Goal: Register for event/course

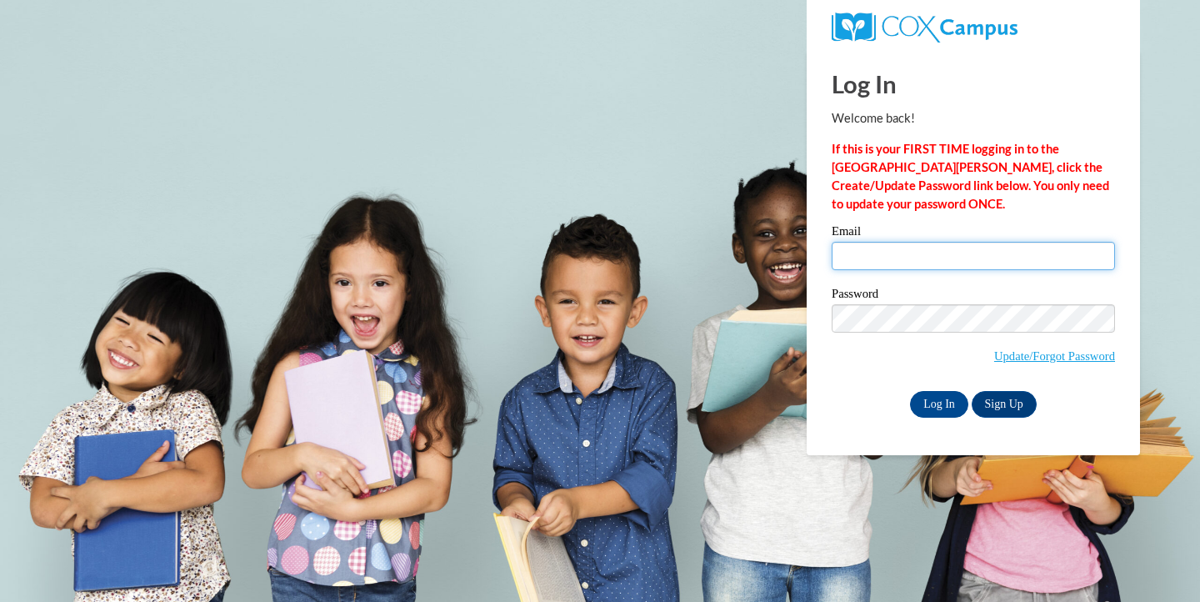
click at [919, 258] on input "Email" at bounding box center [973, 256] width 283 height 28
type input "leonemily724@gmail.com"
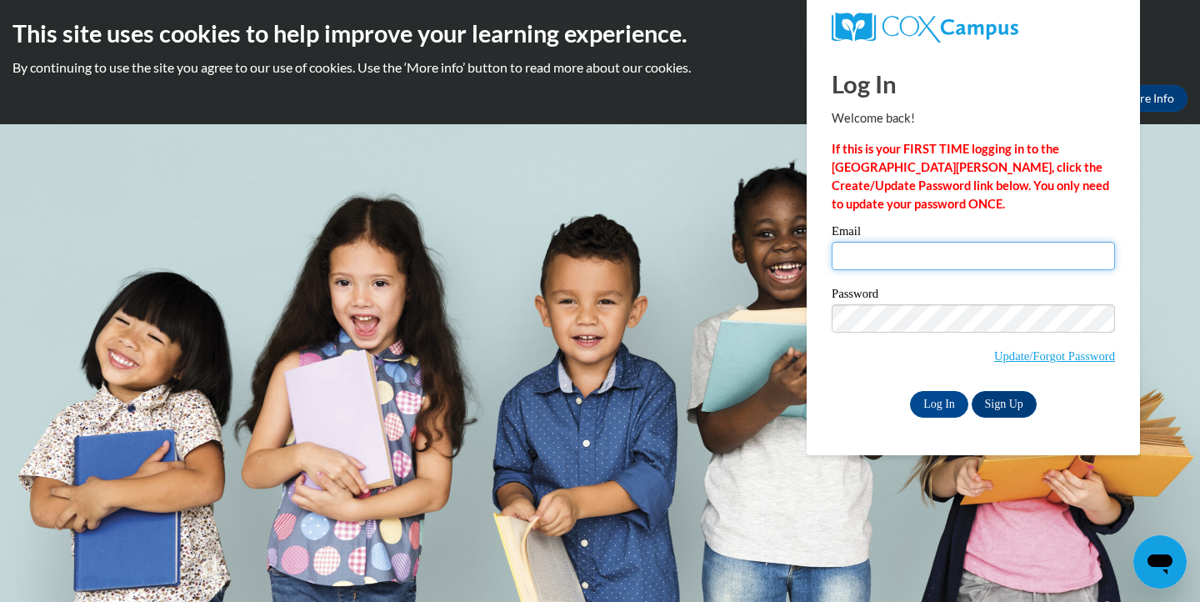
click at [893, 250] on input "Email" at bounding box center [973, 256] width 283 height 28
type input "[EMAIL_ADDRESS][DOMAIN_NAME]"
click at [943, 401] on input "Log In" at bounding box center [939, 404] width 58 height 27
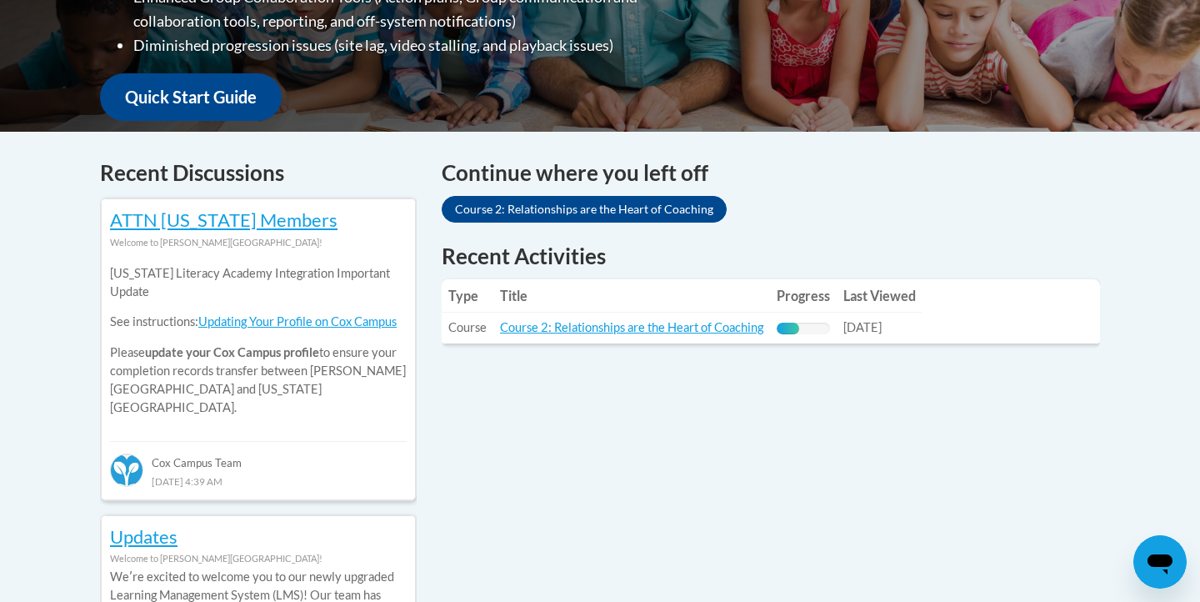
scroll to position [607, 0]
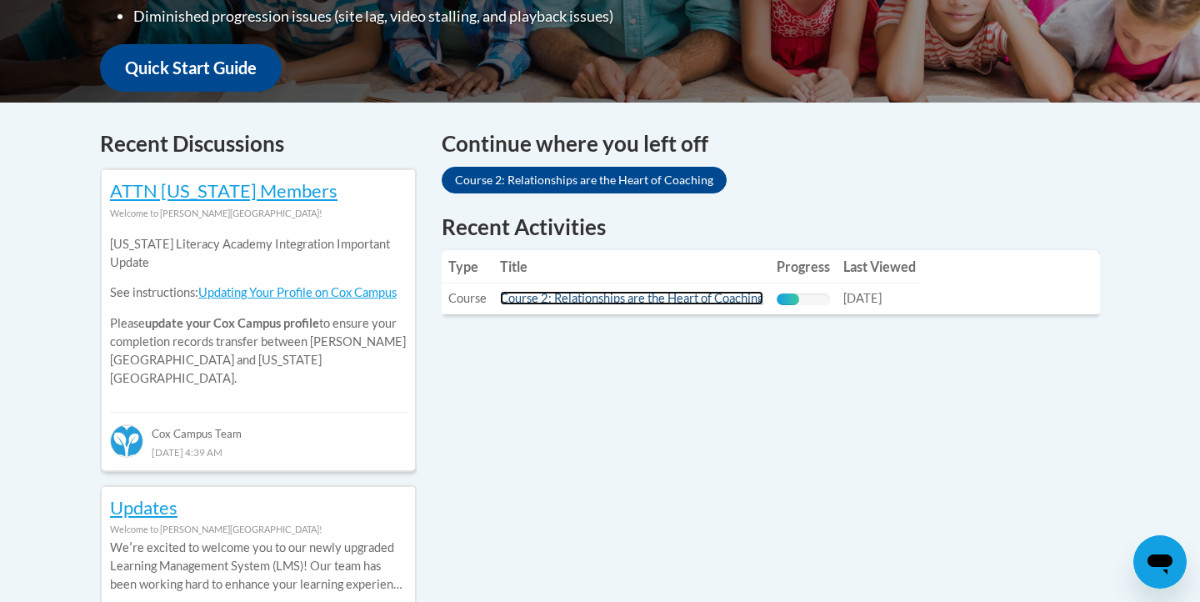
click at [666, 302] on link "Course 2: Relationships are the Heart of Coaching" at bounding box center [631, 298] width 263 height 14
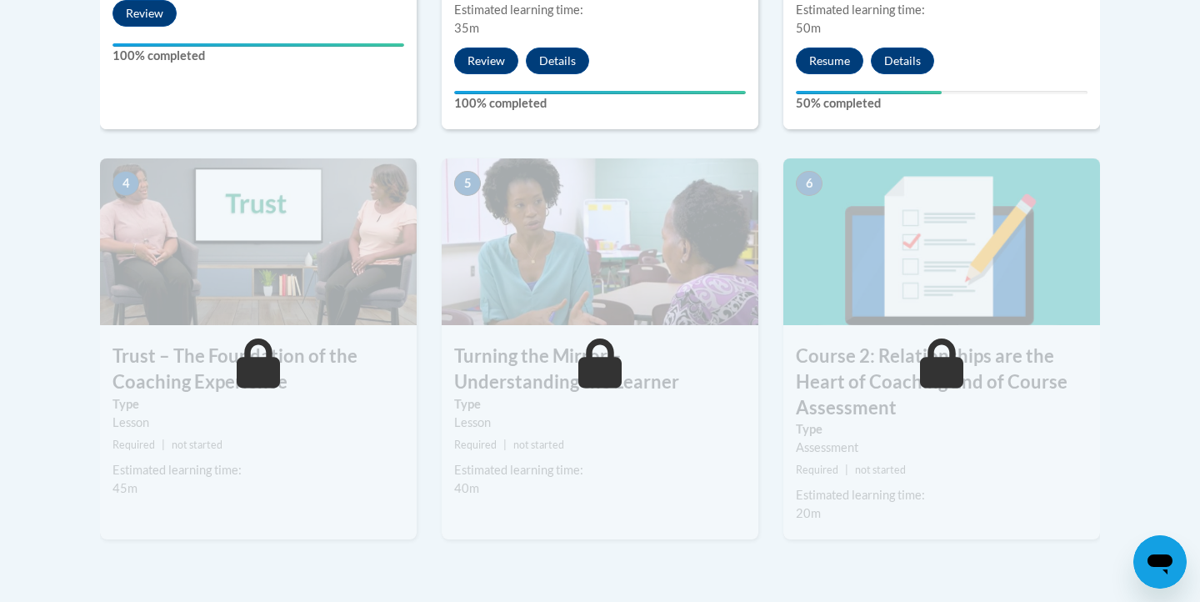
scroll to position [975, 0]
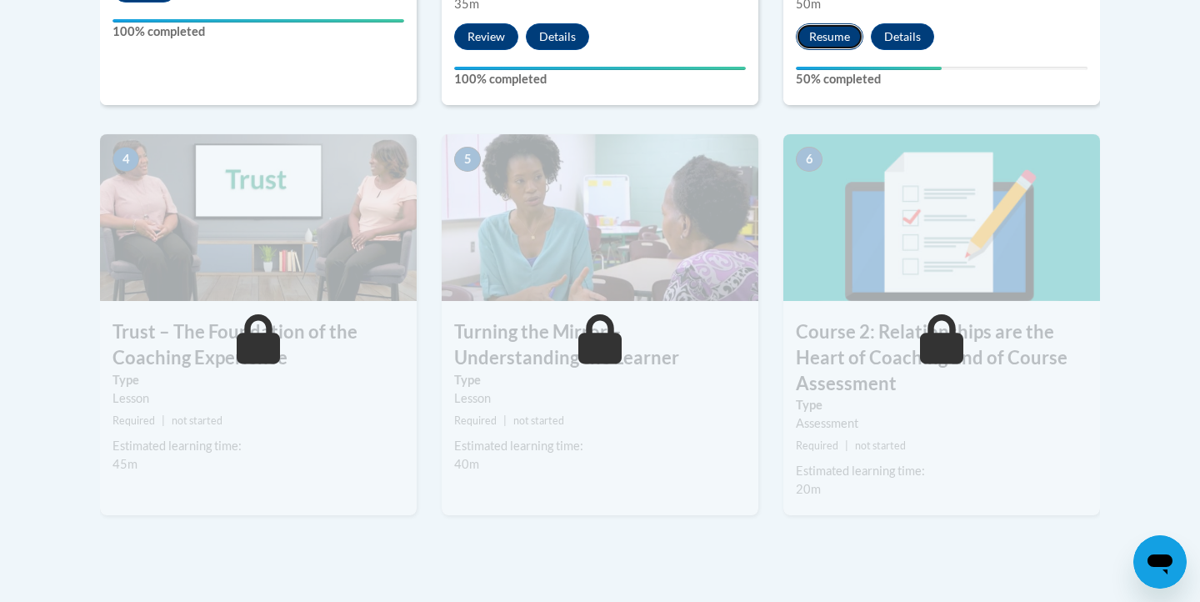
click at [819, 43] on button "Resume" at bounding box center [830, 36] width 68 height 27
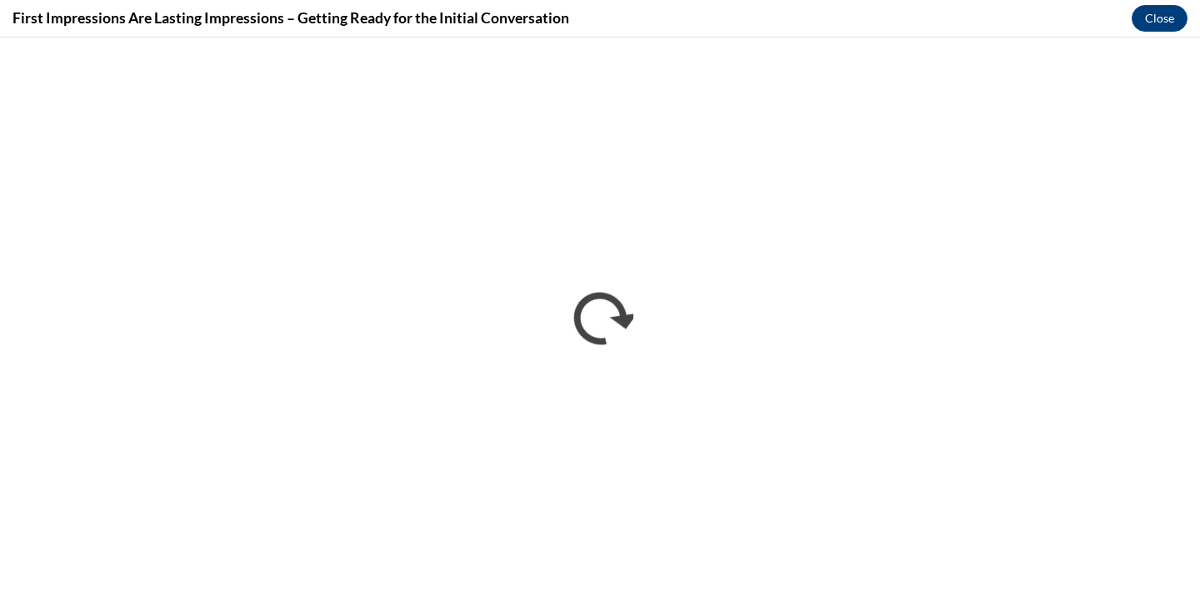
scroll to position [0, 0]
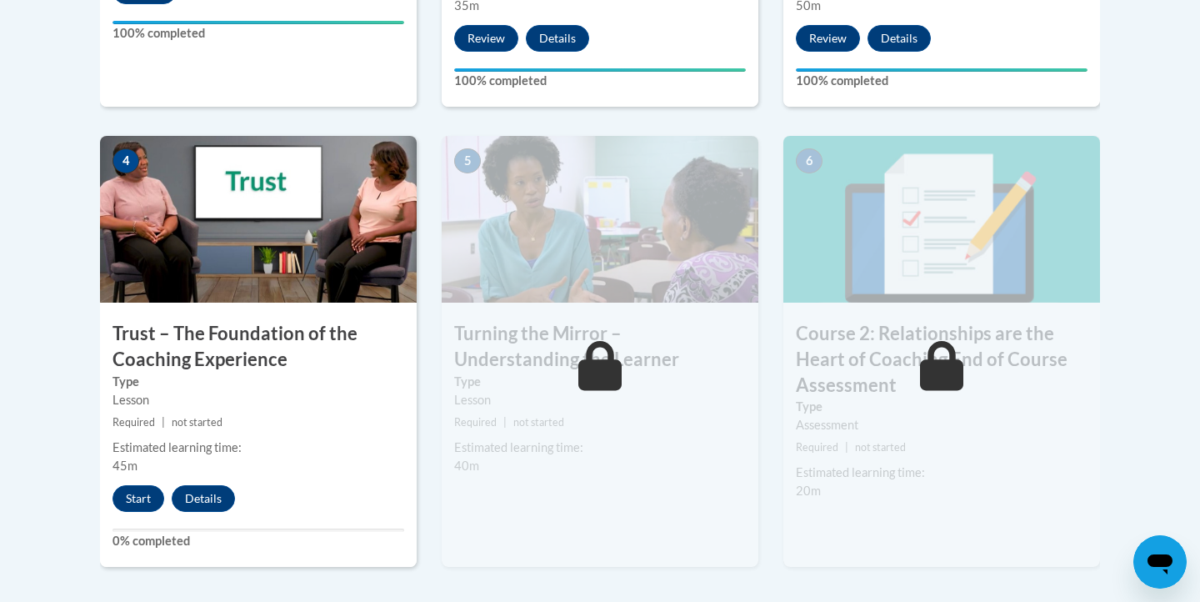
scroll to position [978, 0]
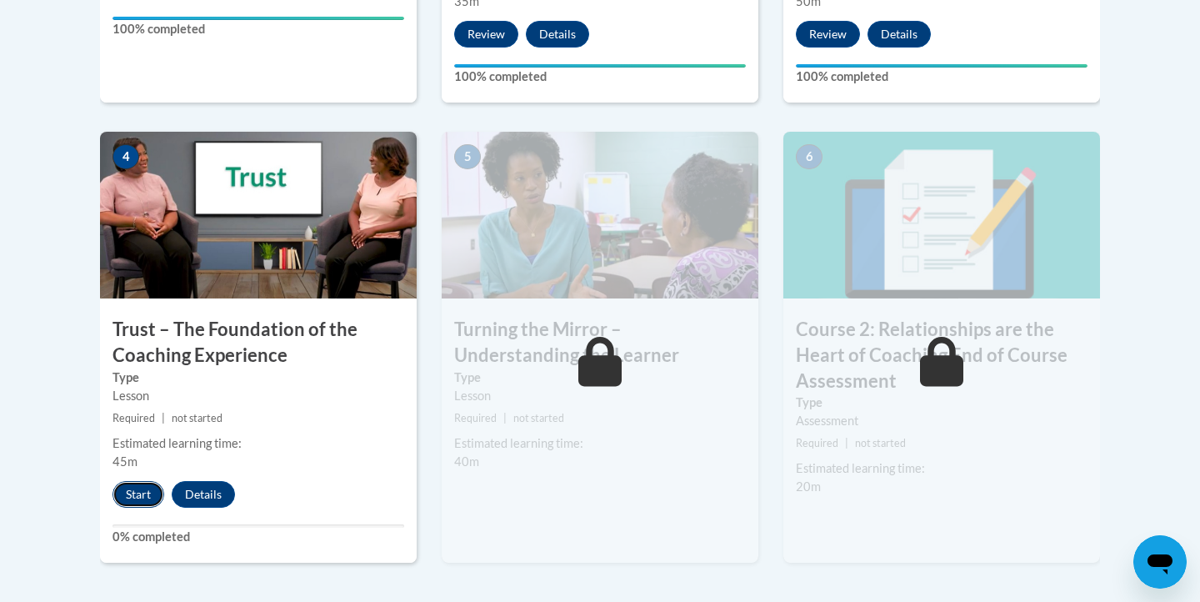
click at [141, 493] on button "Start" at bounding box center [139, 494] width 52 height 27
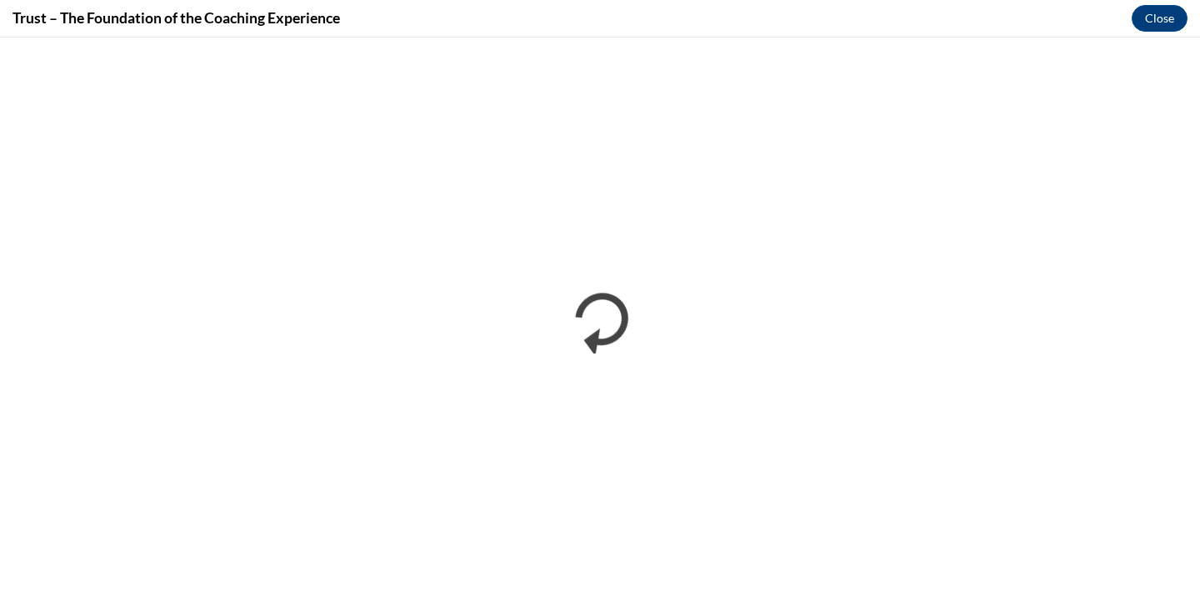
scroll to position [0, 0]
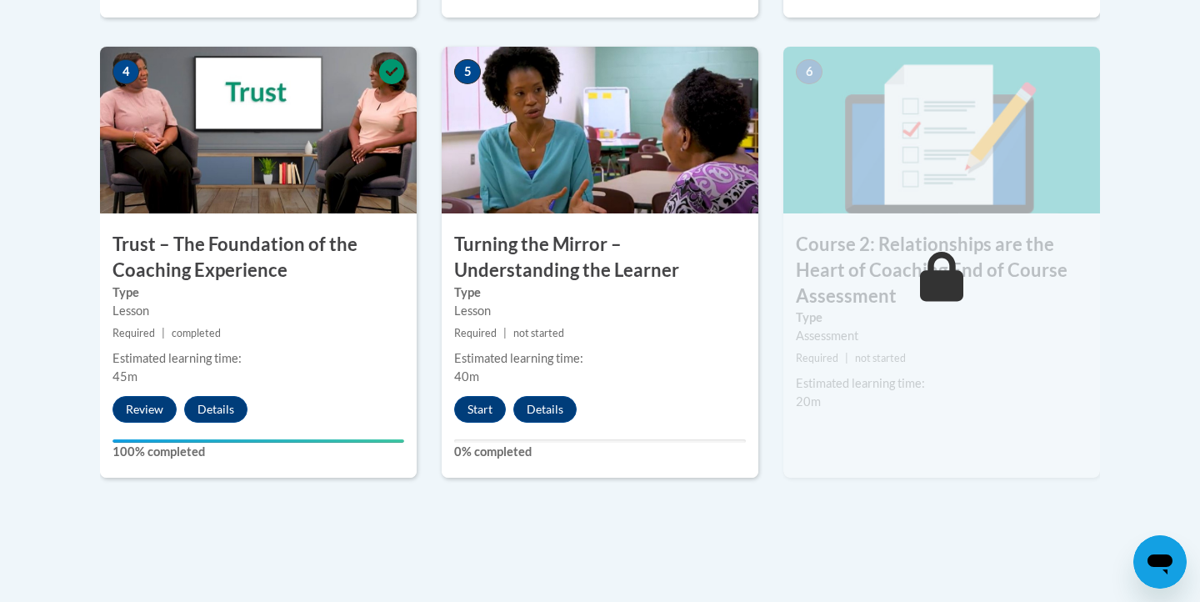
scroll to position [1091, 0]
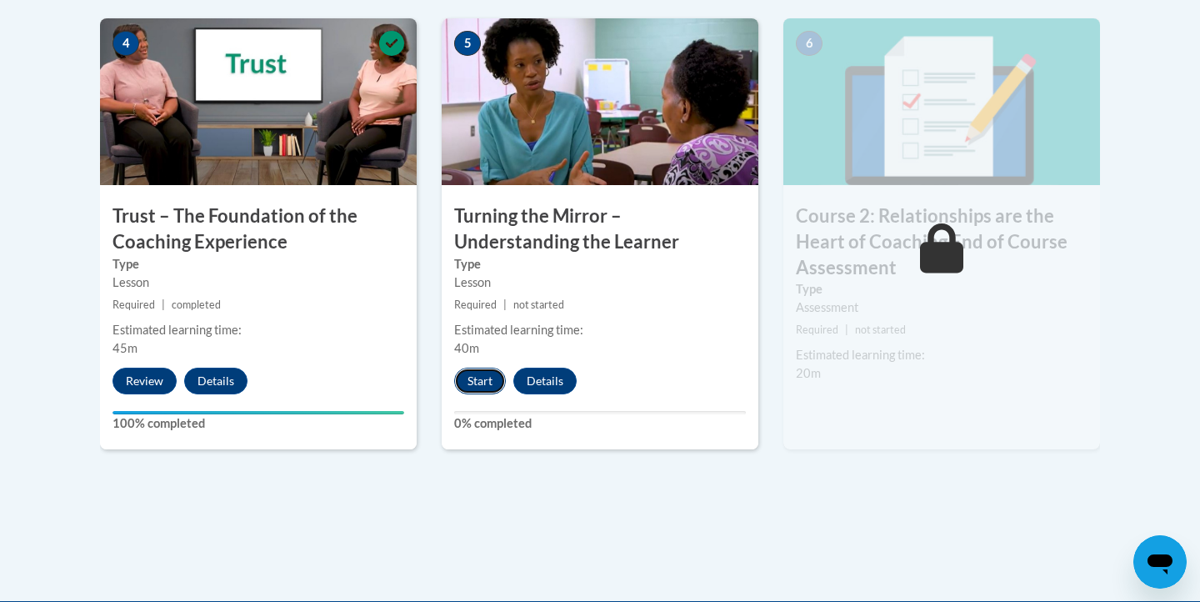
click at [491, 380] on button "Start" at bounding box center [480, 381] width 52 height 27
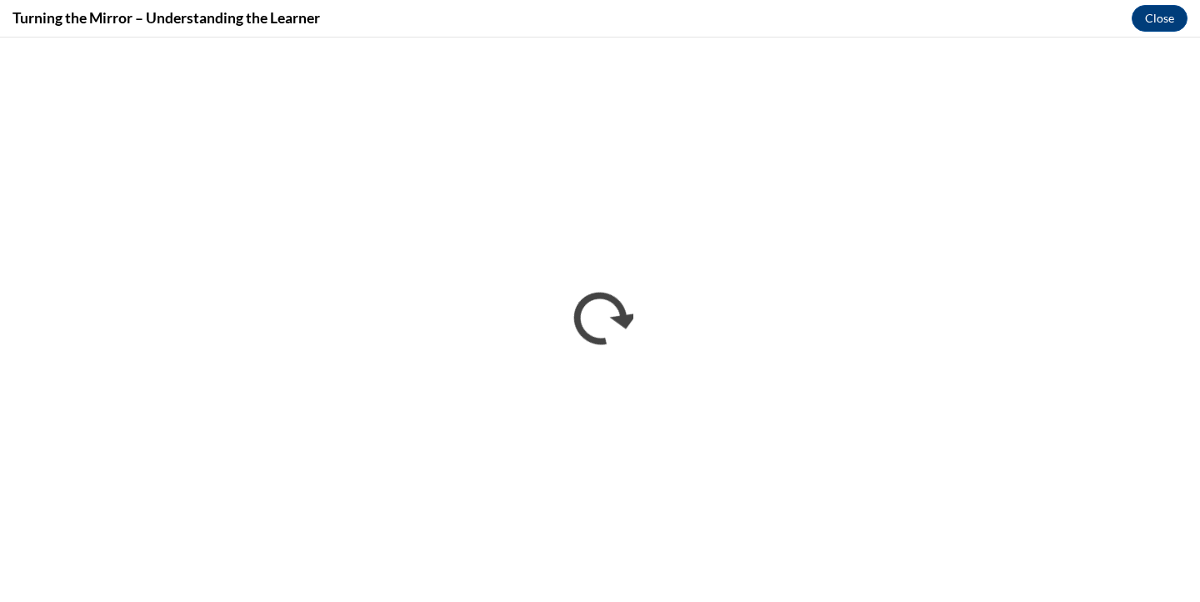
scroll to position [0, 0]
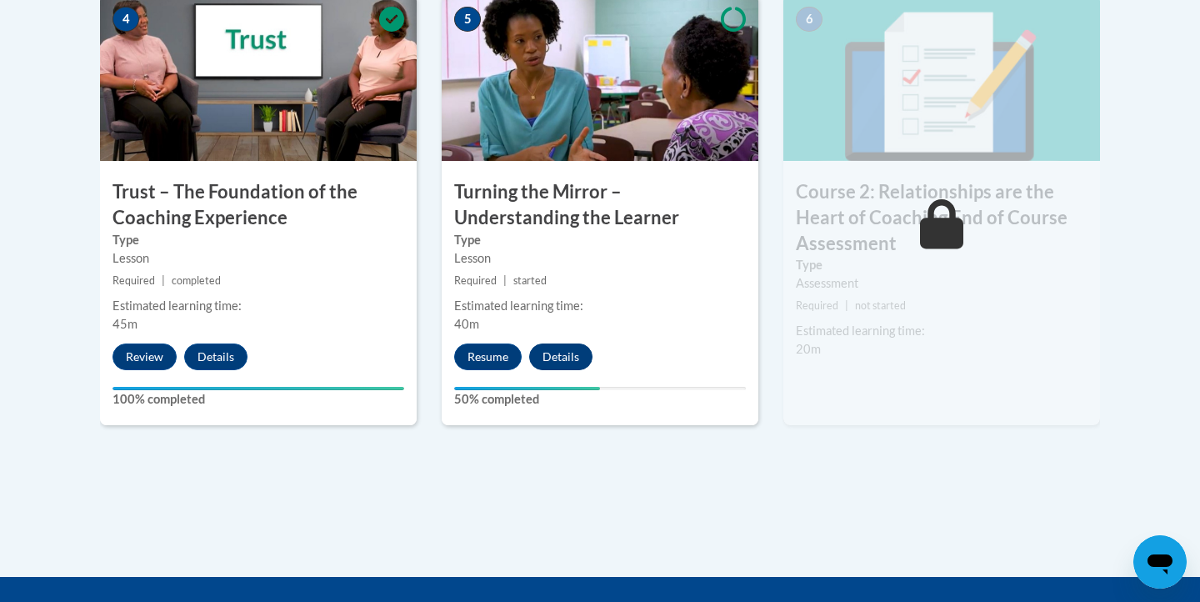
scroll to position [1119, 0]
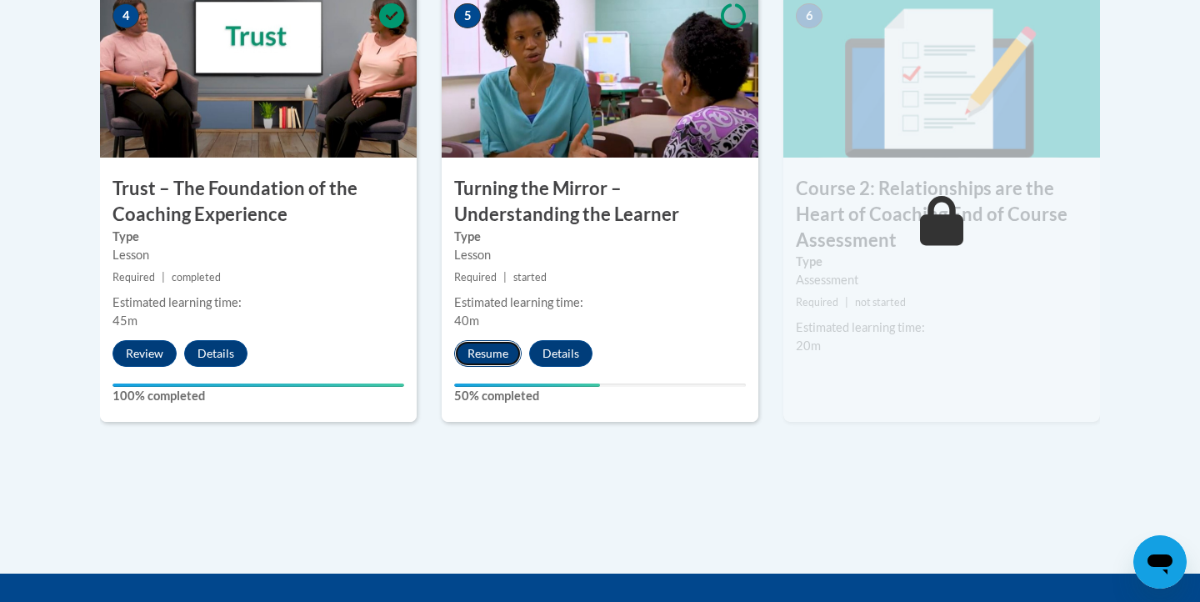
click at [491, 355] on button "Resume" at bounding box center [488, 353] width 68 height 27
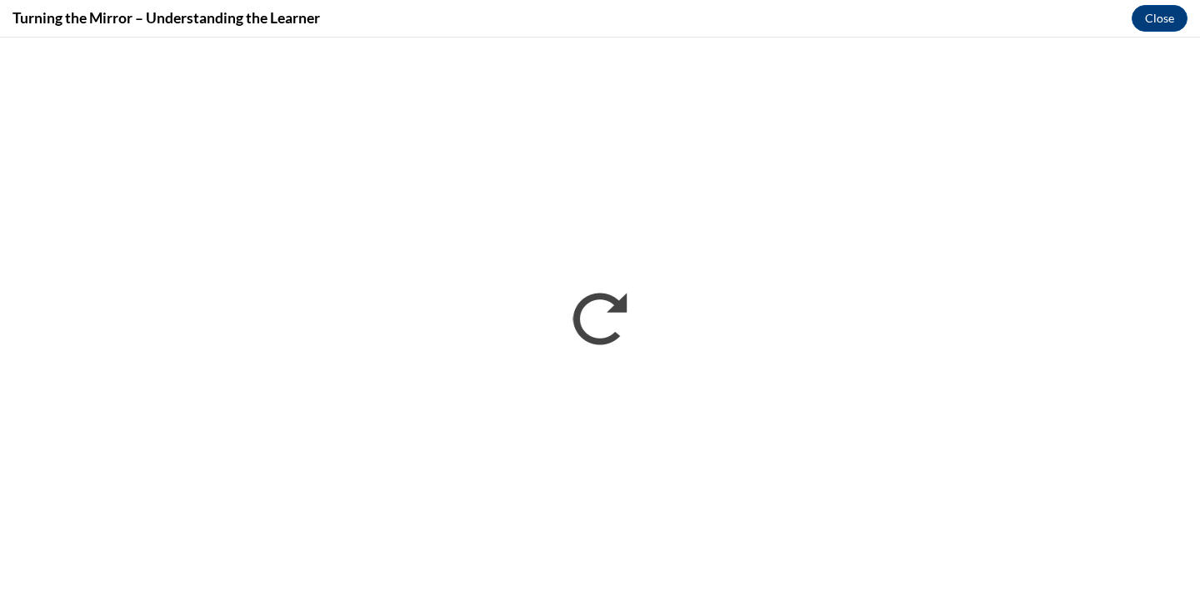
scroll to position [0, 0]
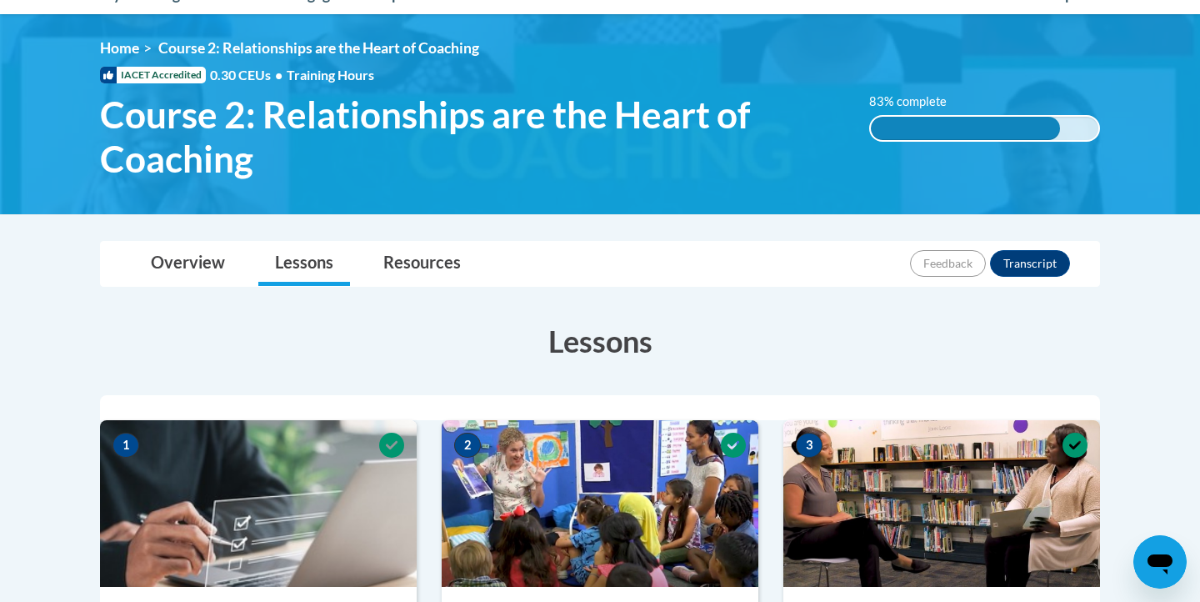
scroll to position [40, 0]
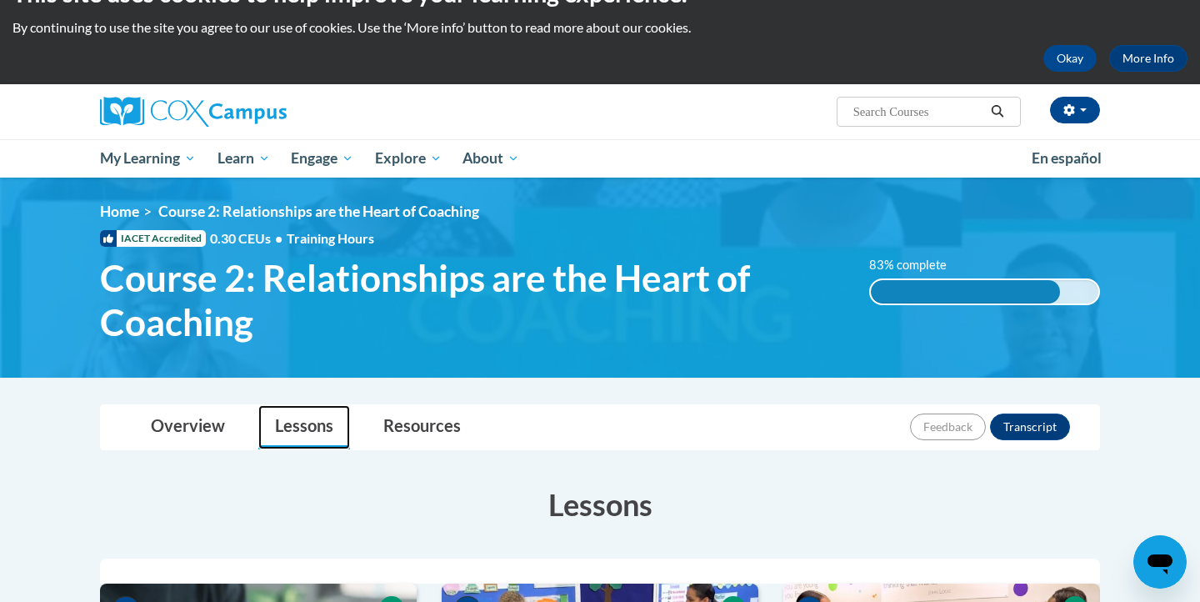
click at [309, 430] on link "Lessons" at bounding box center [304, 427] width 92 height 44
click at [201, 419] on link "Overview" at bounding box center [188, 427] width 108 height 44
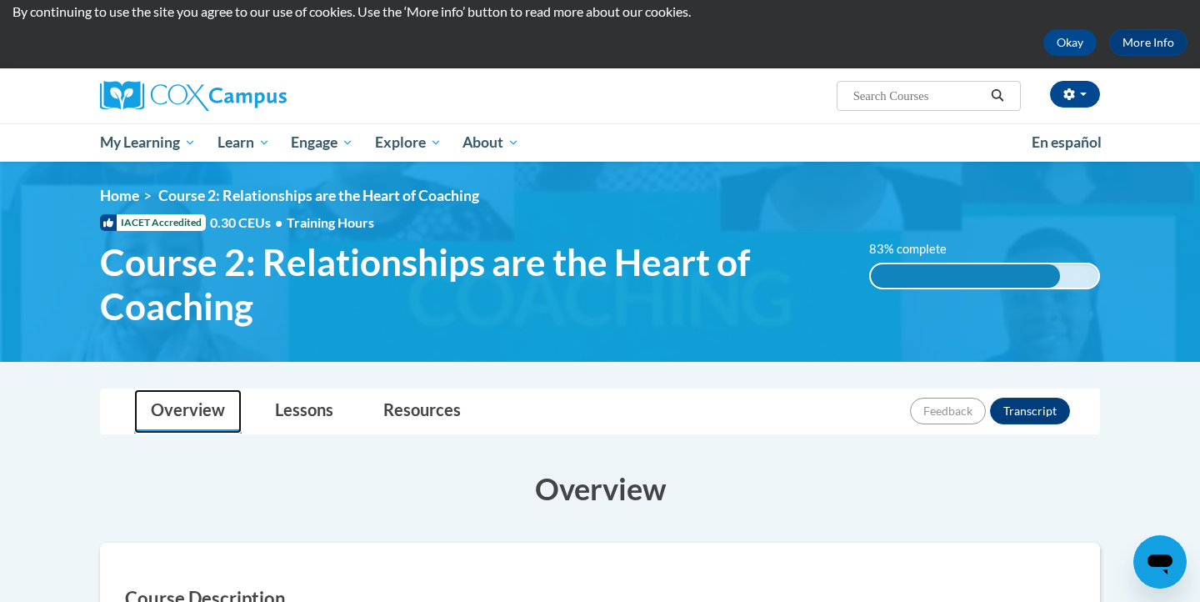
scroll to position [47, 0]
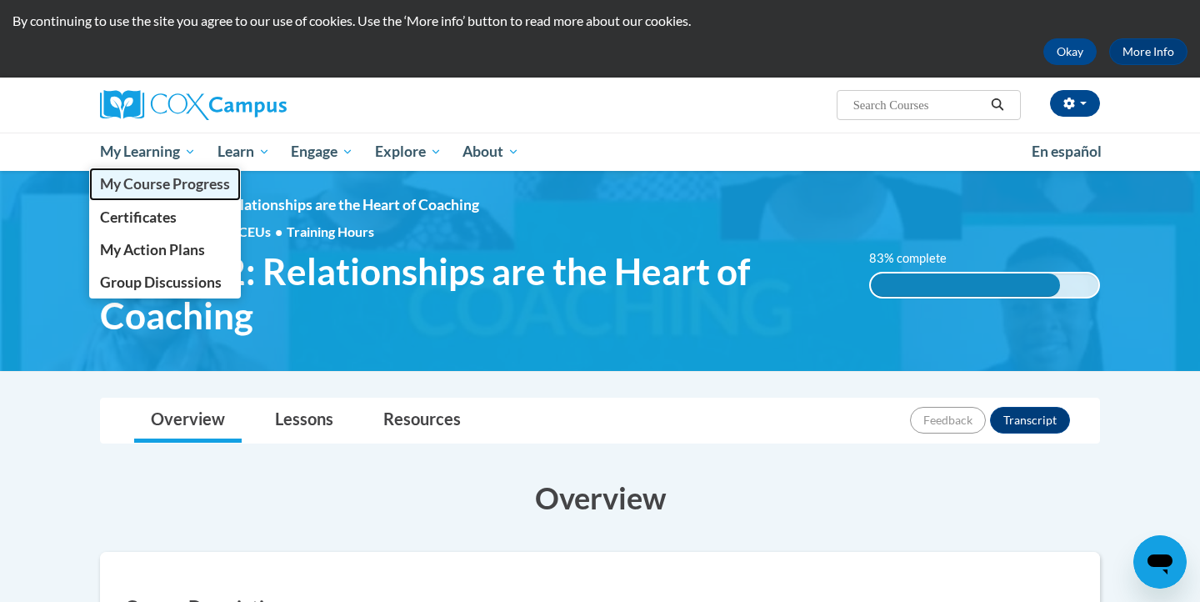
click at [173, 179] on span "My Course Progress" at bounding box center [165, 184] width 130 height 18
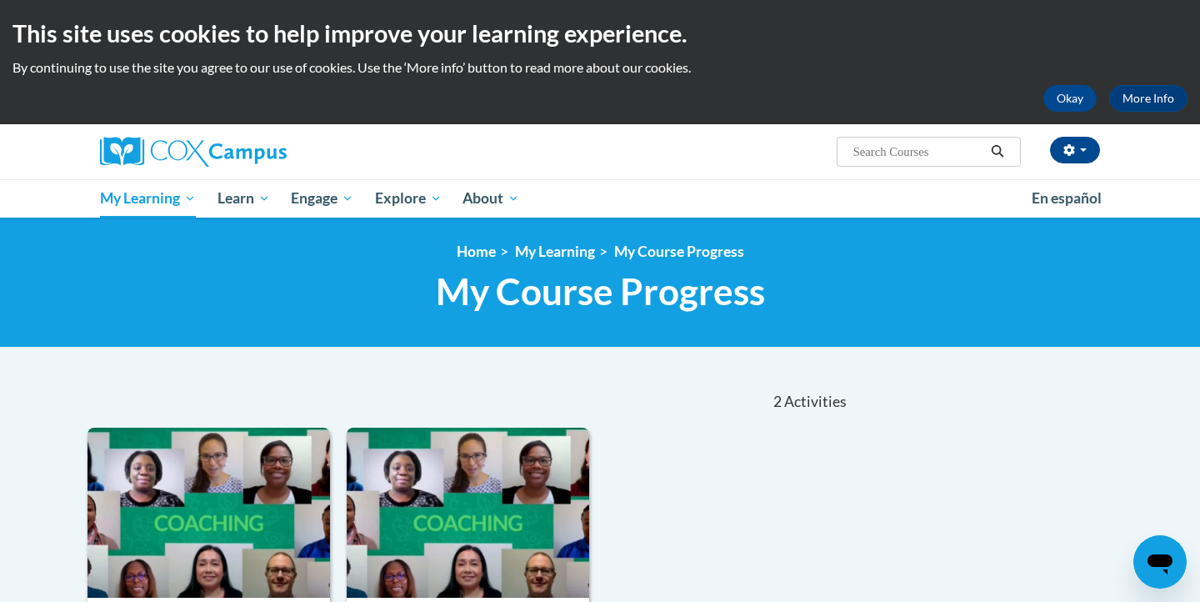
click at [928, 158] on input "Search..." at bounding box center [918, 152] width 133 height 20
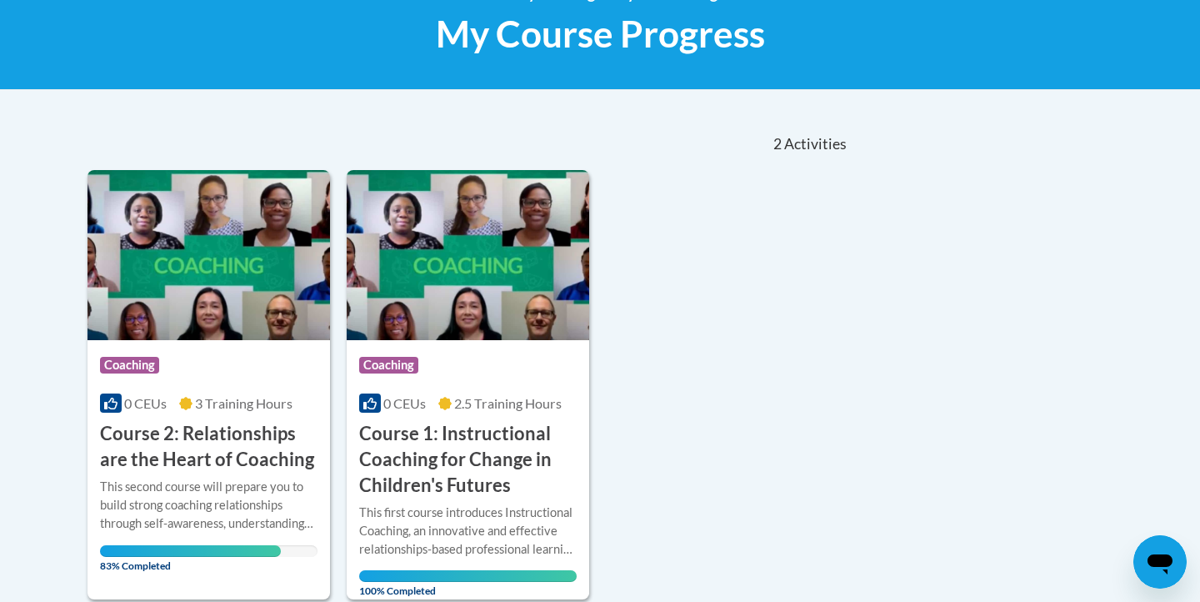
scroll to position [144, 0]
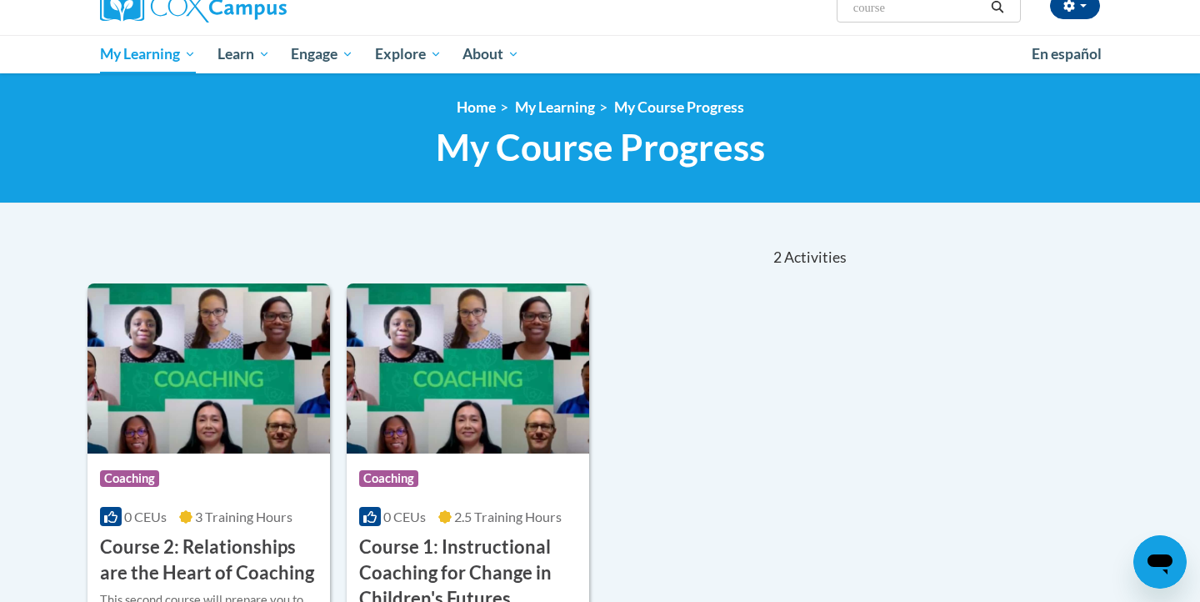
type input "course 3"
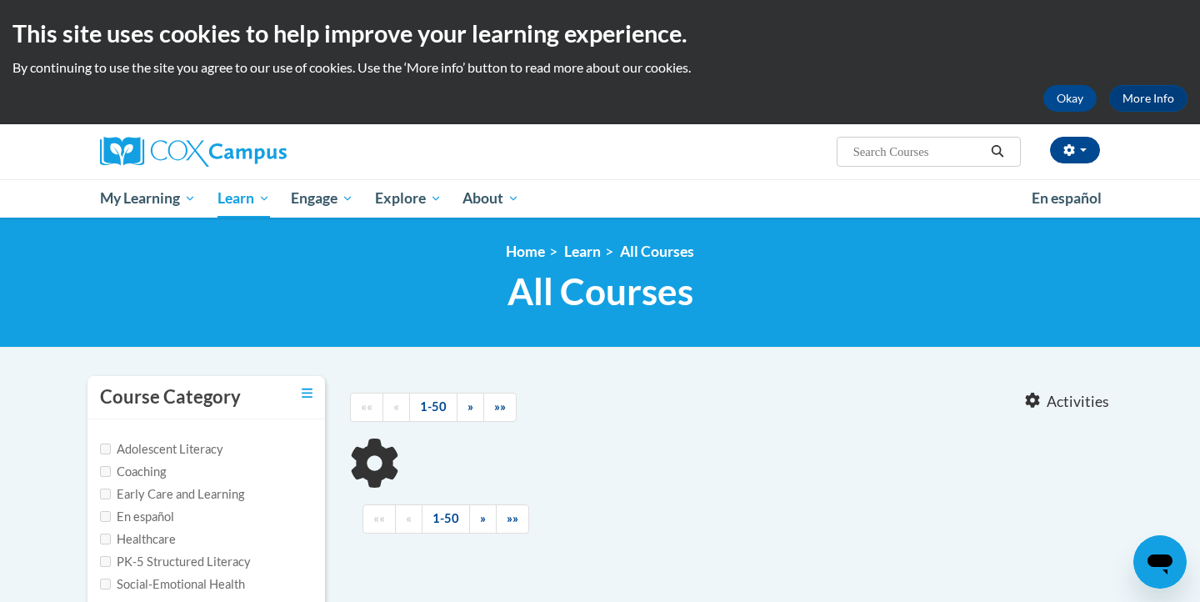
type input "course 3"
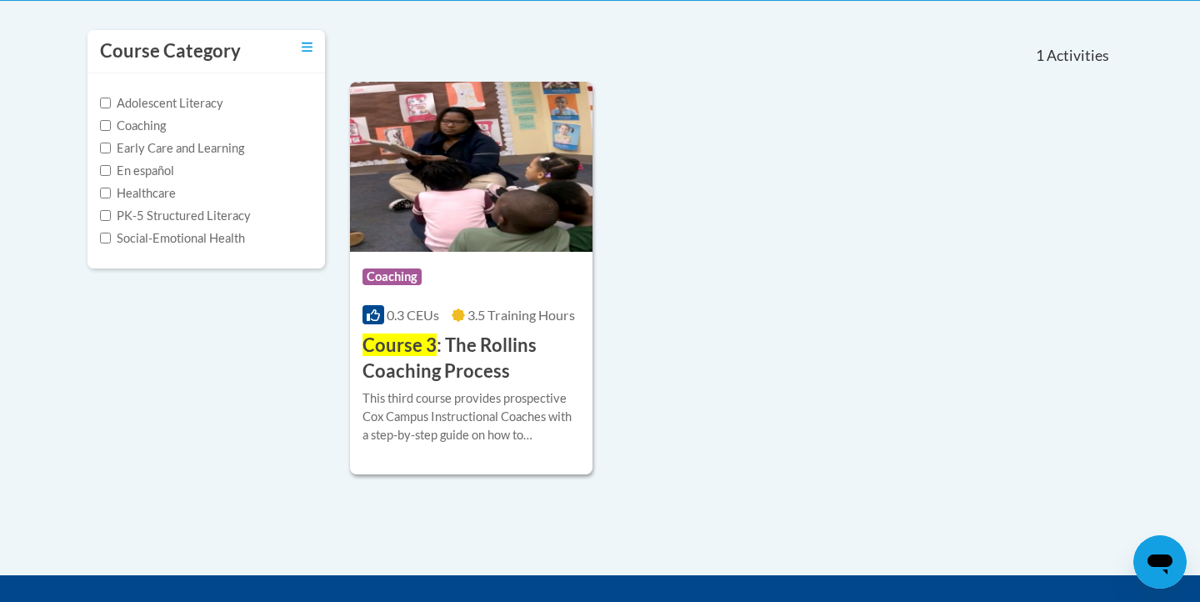
scroll to position [351, 0]
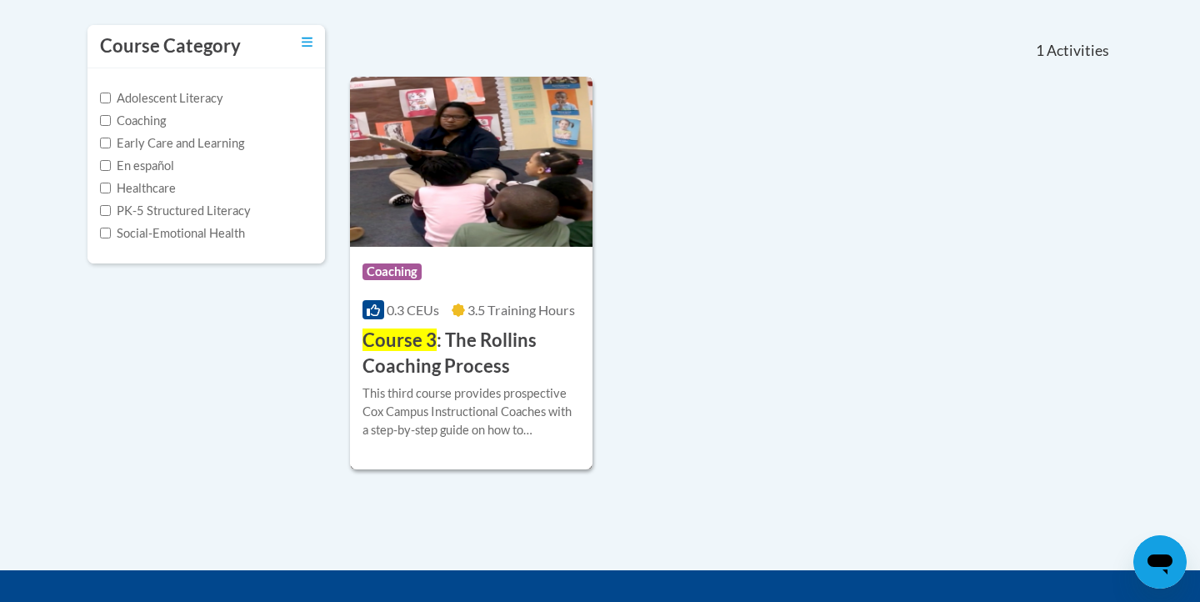
click at [494, 399] on div "This third course provides prospective Cox Campus Instructional Coaches with a …" at bounding box center [472, 411] width 218 height 55
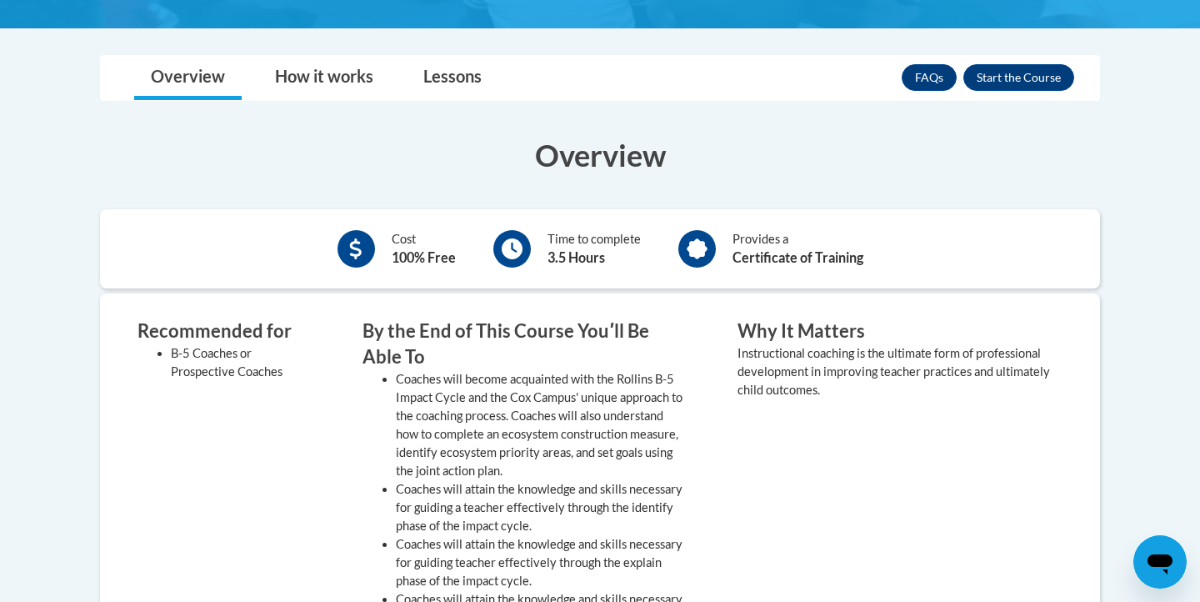
scroll to position [464, 0]
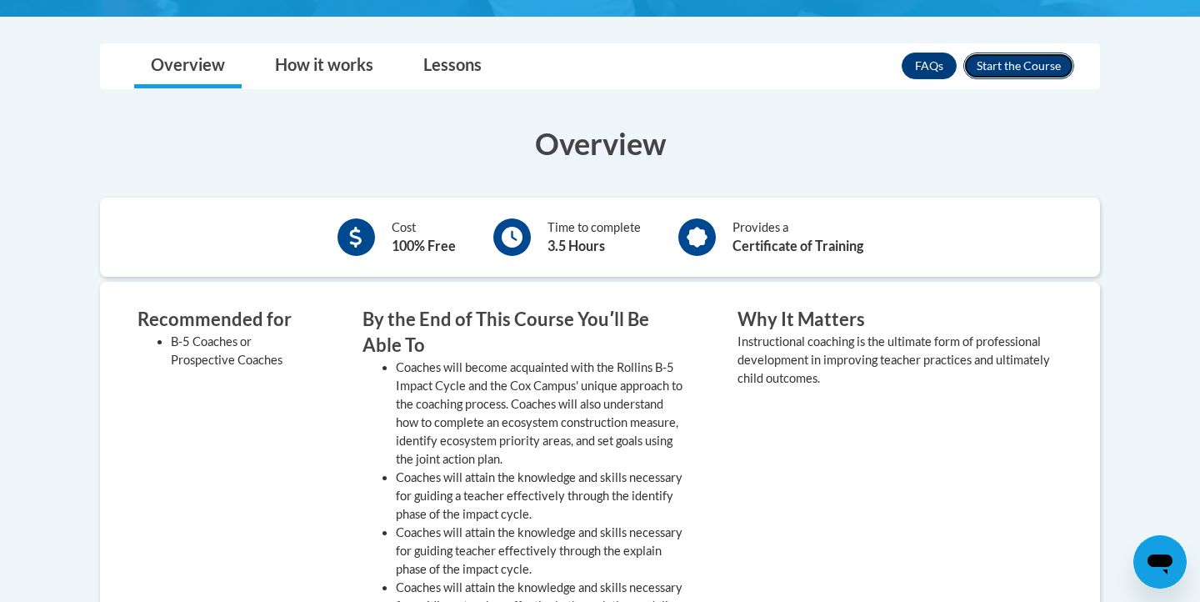
click at [1040, 58] on button "Enroll" at bounding box center [1019, 66] width 111 height 27
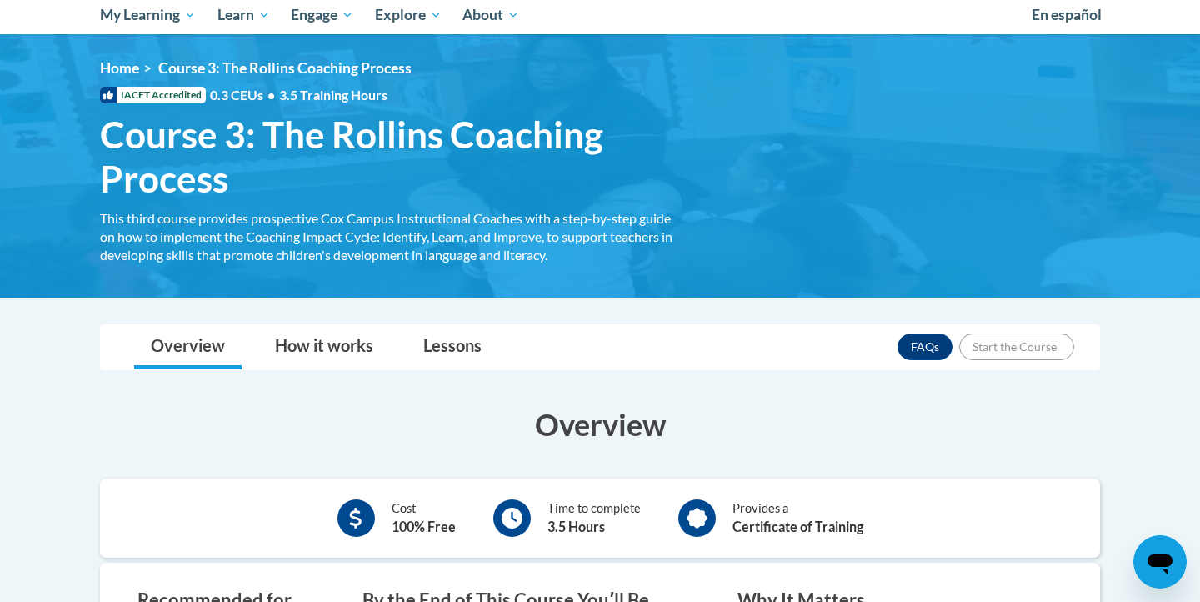
scroll to position [153, 0]
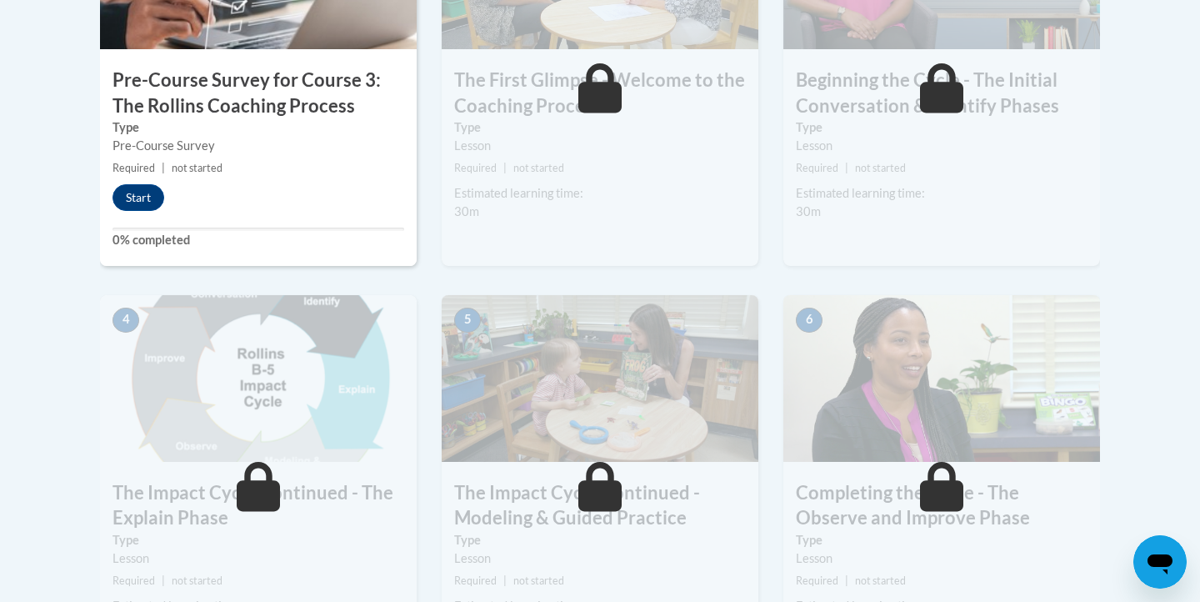
scroll to position [698, 0]
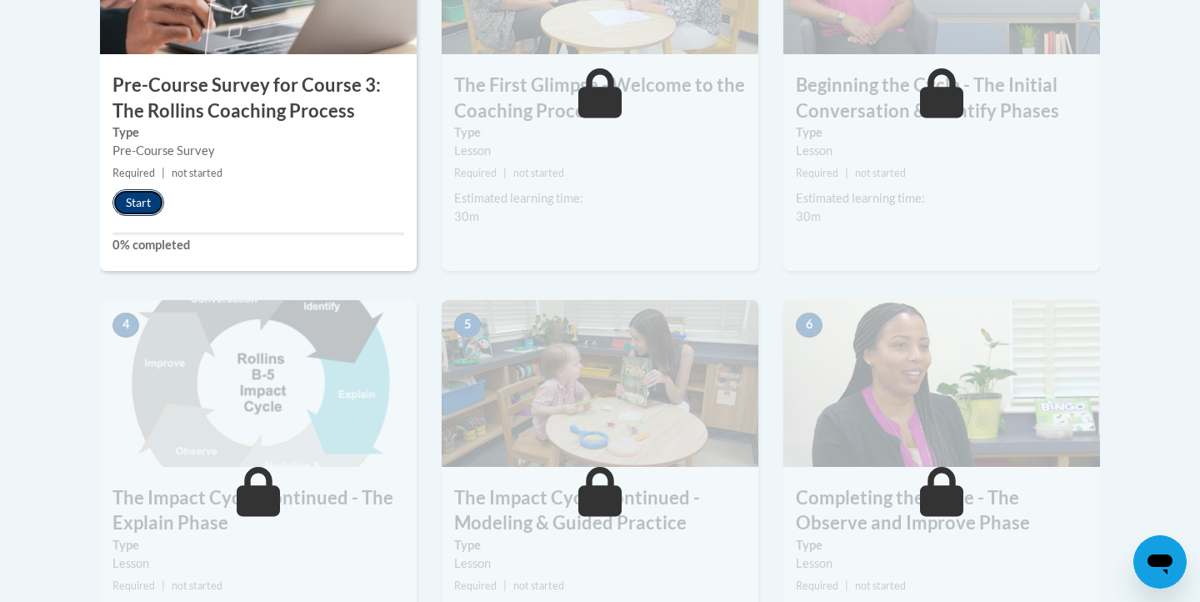
click at [128, 205] on button "Start" at bounding box center [139, 202] width 52 height 27
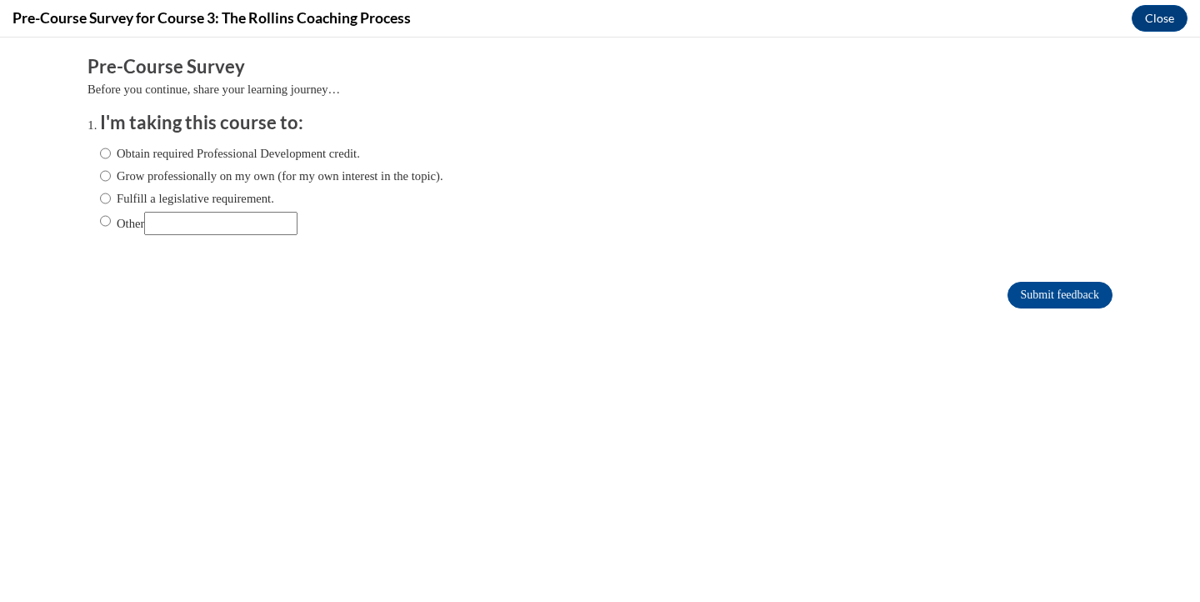
scroll to position [0, 0]
click at [226, 155] on label "Obtain required Professional Development credit." at bounding box center [230, 153] width 260 height 18
click at [111, 155] on input "Obtain required Professional Development credit." at bounding box center [105, 153] width 11 height 18
radio input "true"
click at [1048, 294] on input "Submit feedback" at bounding box center [1060, 295] width 105 height 27
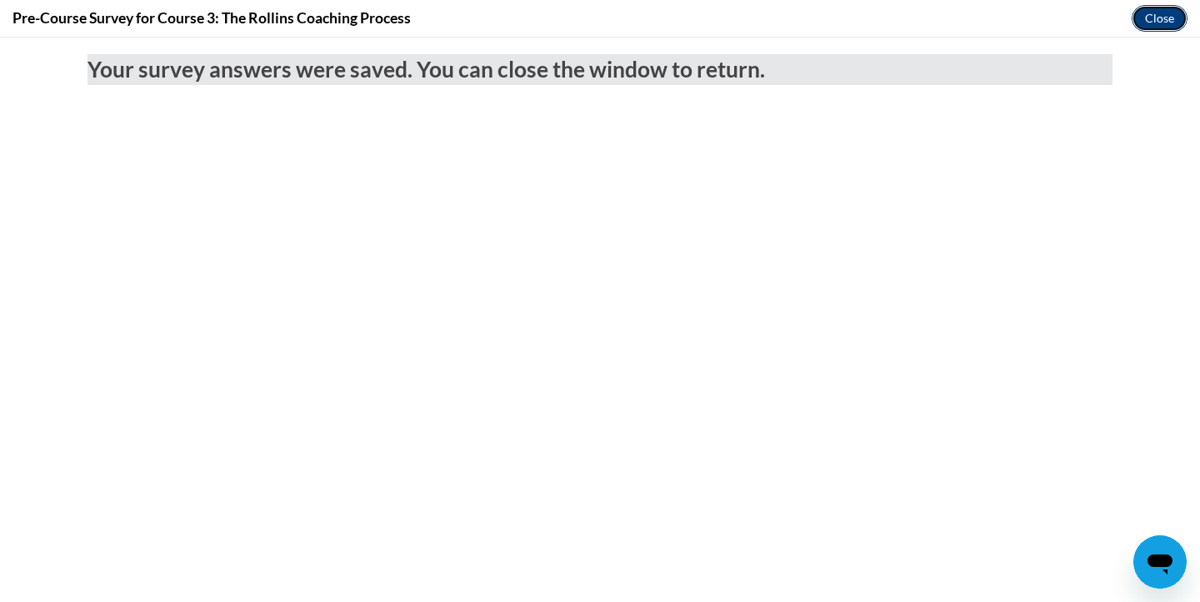
click at [1156, 22] on button "Close" at bounding box center [1160, 18] width 56 height 27
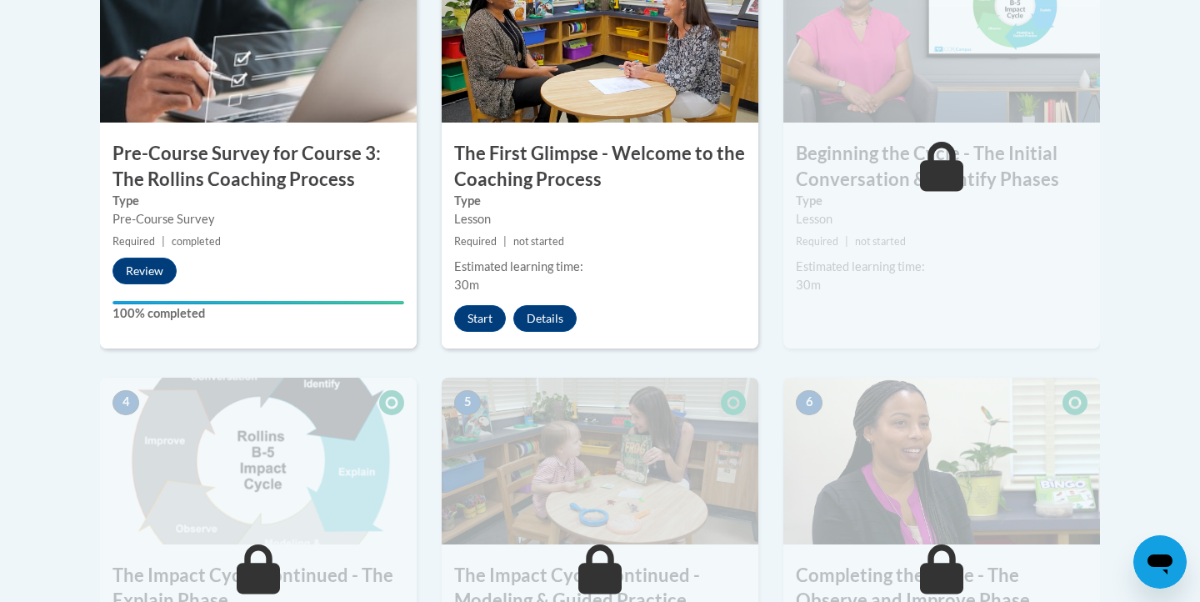
scroll to position [593, 0]
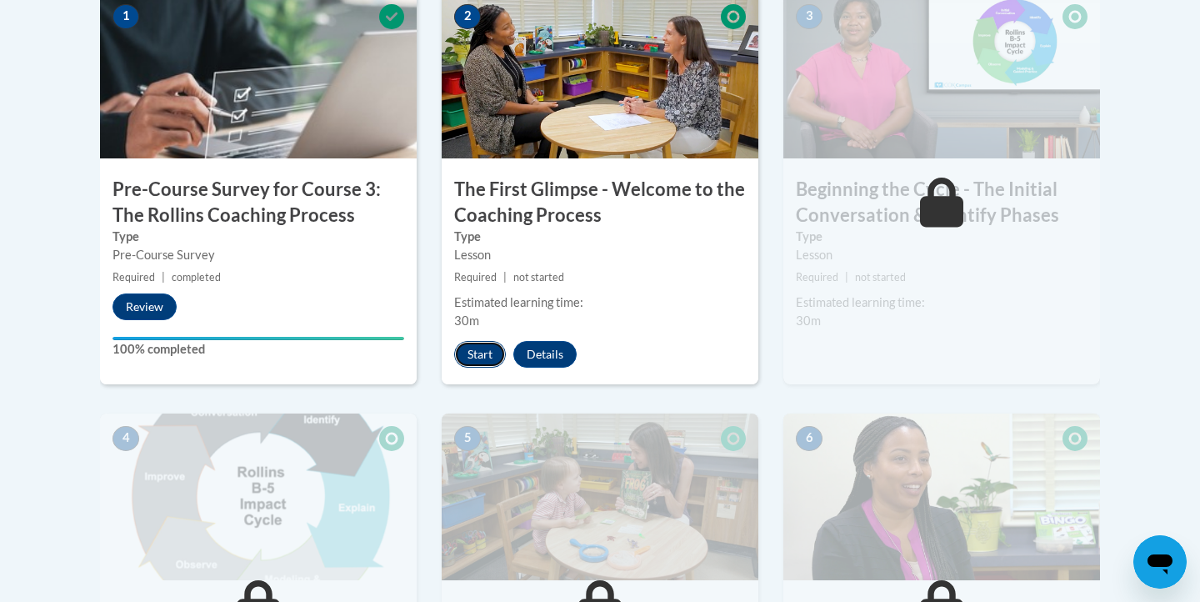
click at [483, 354] on button "Start" at bounding box center [480, 354] width 52 height 27
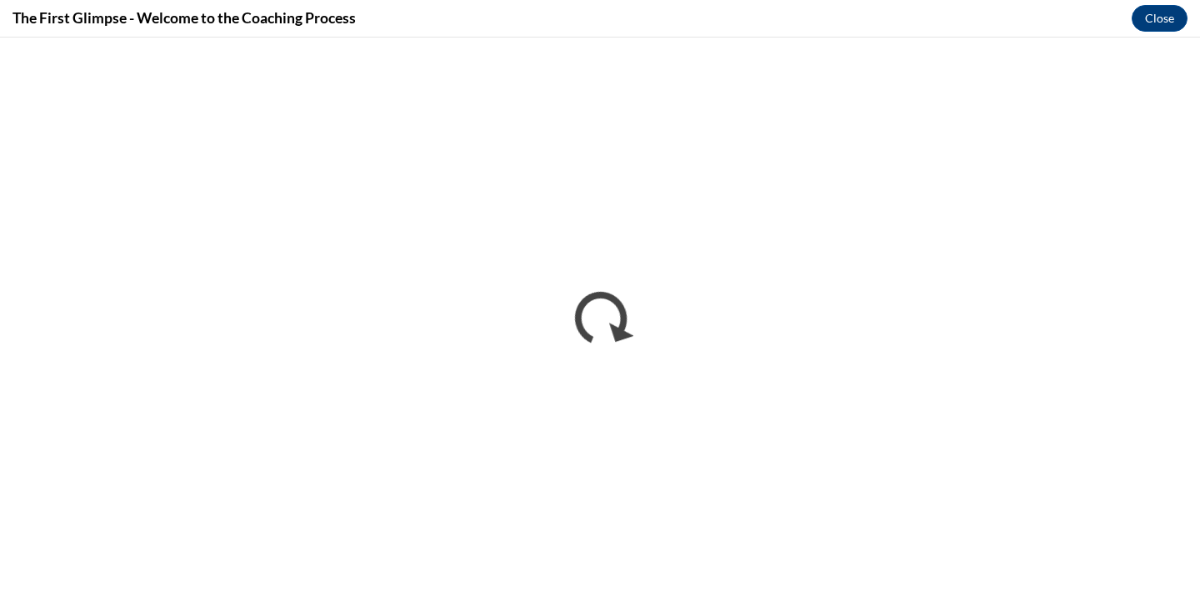
scroll to position [0, 0]
